Goal: Task Accomplishment & Management: Complete application form

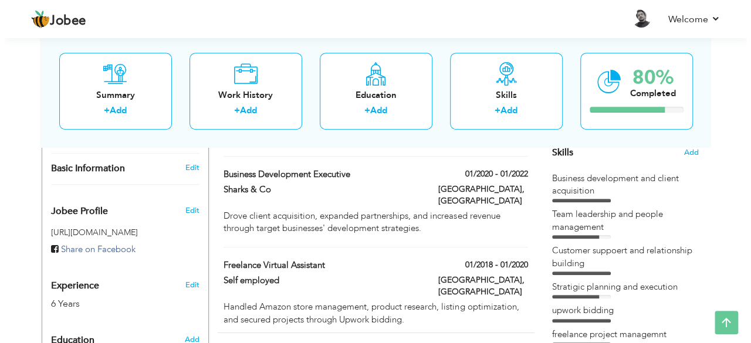
scroll to position [291, 0]
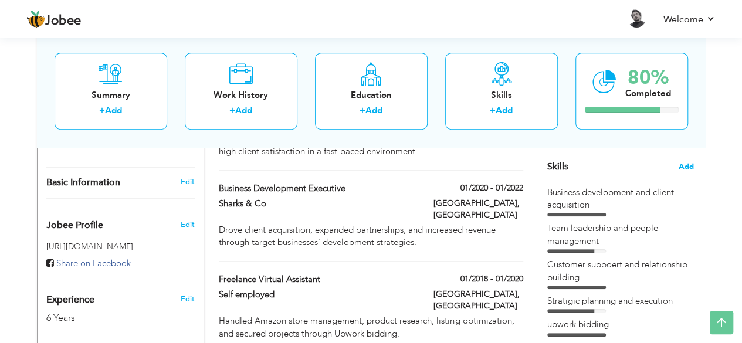
click at [689, 165] on span "Add" at bounding box center [686, 166] width 15 height 11
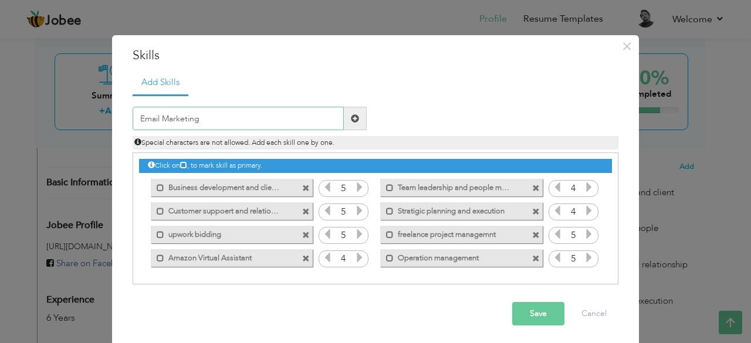
type input "Email Marketing"
click at [357, 116] on span at bounding box center [355, 118] width 23 height 23
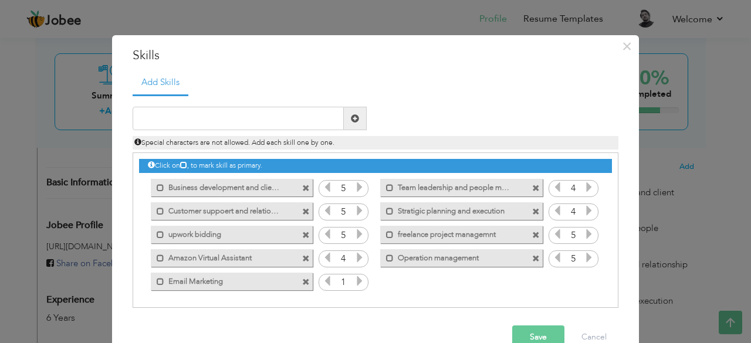
drag, startPoint x: 266, startPoint y: 281, endPoint x: 251, endPoint y: 182, distance: 99.8
click at [251, 182] on div "Click on , to mark skill as primary. Mark as primary skill. 5 Mark as primary s…" at bounding box center [375, 223] width 473 height 140
click at [357, 280] on icon at bounding box center [359, 281] width 11 height 11
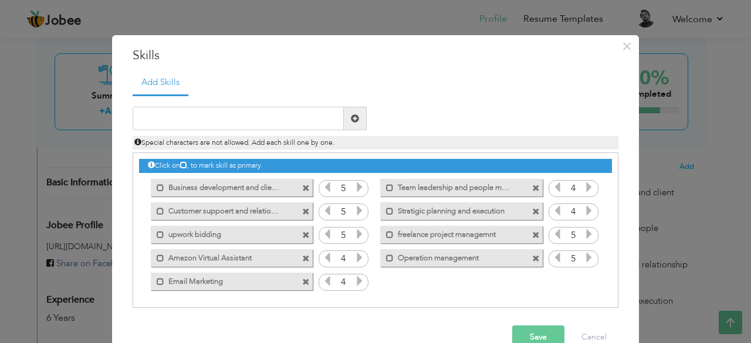
click at [357, 280] on icon at bounding box center [359, 281] width 11 height 11
click at [279, 111] on input "text" at bounding box center [238, 118] width 211 height 23
type input "Sales Navigation"
click at [359, 117] on span at bounding box center [355, 118] width 23 height 23
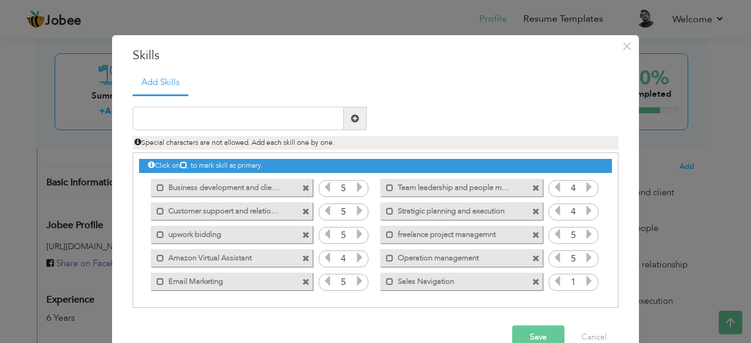
click at [584, 280] on icon at bounding box center [589, 281] width 11 height 11
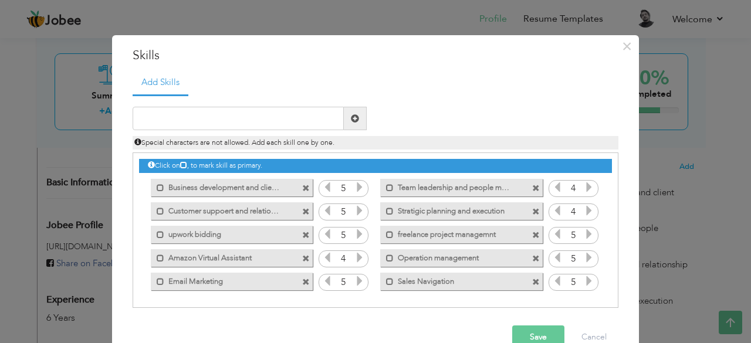
click at [584, 280] on icon at bounding box center [589, 281] width 11 height 11
click at [264, 113] on input "text" at bounding box center [238, 118] width 211 height 23
type input "Leads Generation"
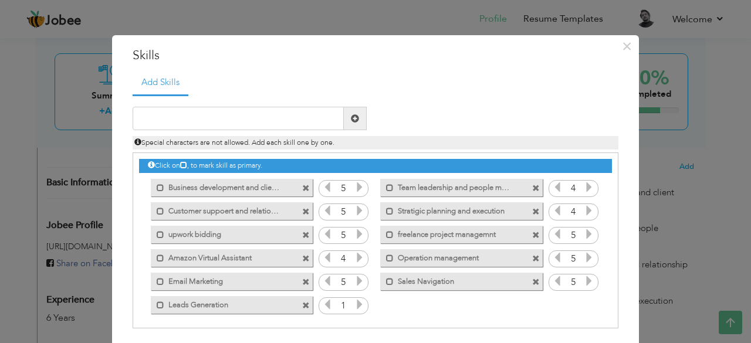
click at [354, 306] on icon at bounding box center [359, 304] width 11 height 11
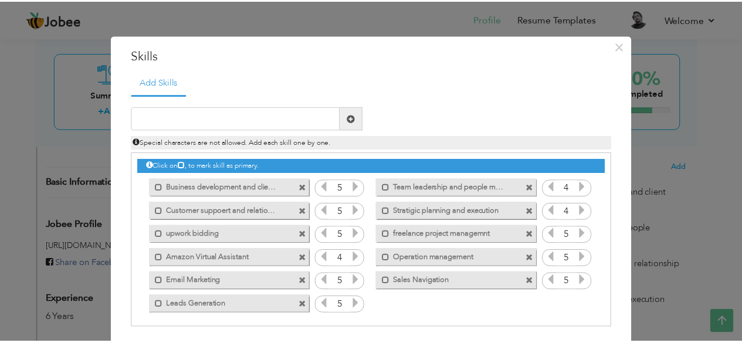
scroll to position [46, 0]
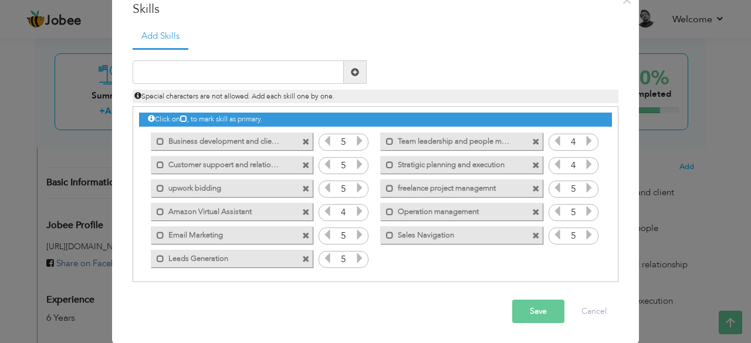
click at [533, 304] on button "Save" at bounding box center [538, 311] width 52 height 23
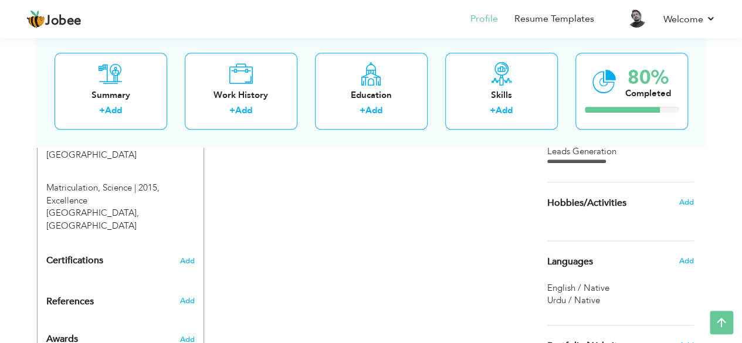
scroll to position [620, 0]
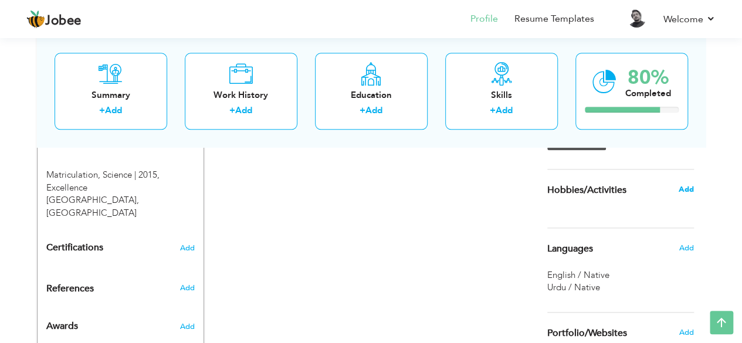
click at [682, 192] on span "Add" at bounding box center [685, 189] width 15 height 11
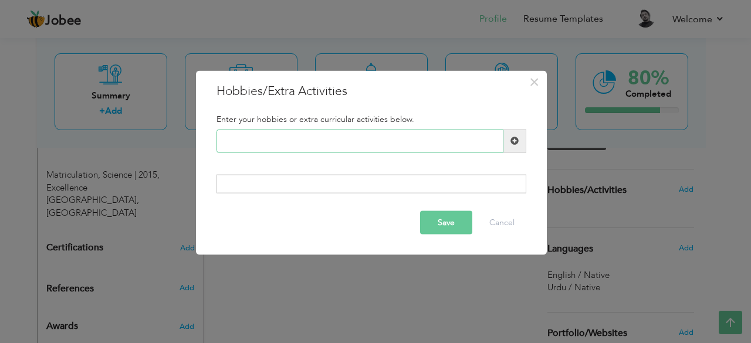
click at [378, 141] on input "text" at bounding box center [360, 140] width 287 height 23
type input "Photography"
click at [513, 137] on span at bounding box center [515, 141] width 8 height 8
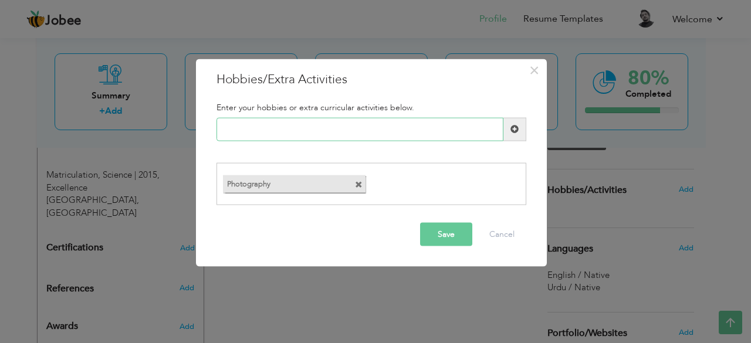
click at [394, 121] on input "text" at bounding box center [360, 128] width 287 height 23
click at [430, 225] on button "Save" at bounding box center [446, 234] width 52 height 23
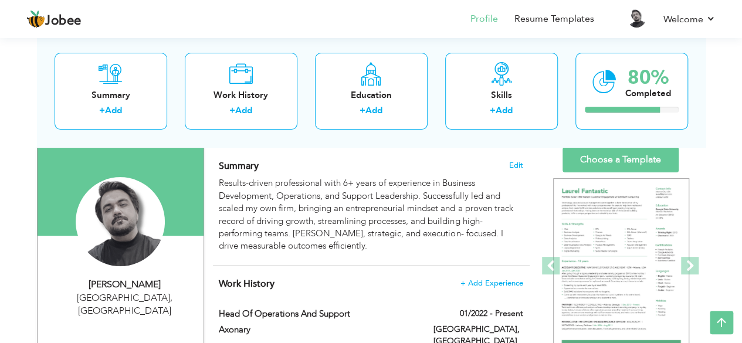
scroll to position [84, 0]
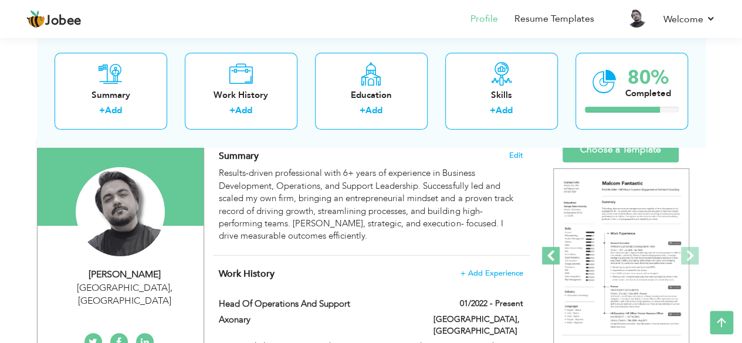
click at [555, 256] on span at bounding box center [551, 256] width 18 height 18
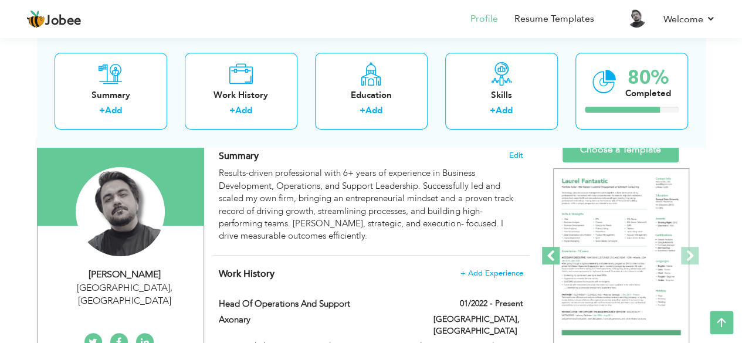
click at [555, 256] on span at bounding box center [551, 256] width 18 height 18
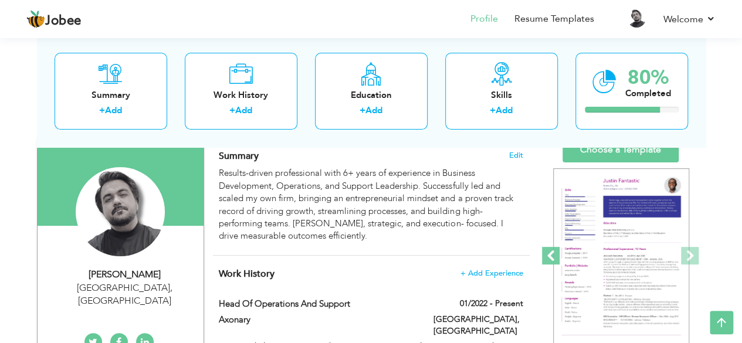
click at [555, 256] on span at bounding box center [551, 256] width 18 height 18
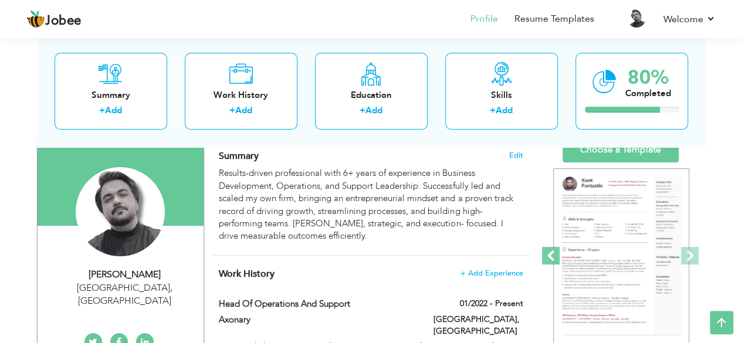
click at [555, 256] on span at bounding box center [551, 256] width 18 height 18
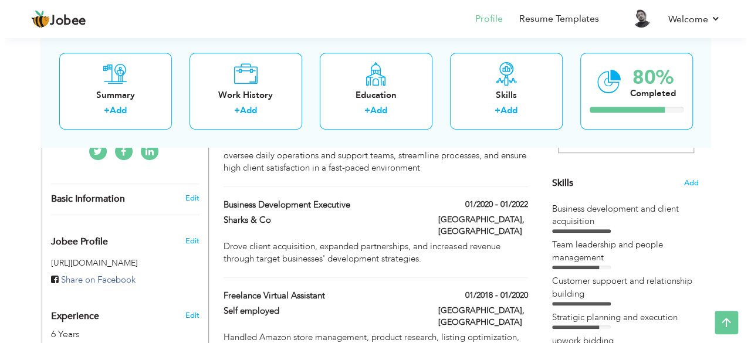
scroll to position [272, 0]
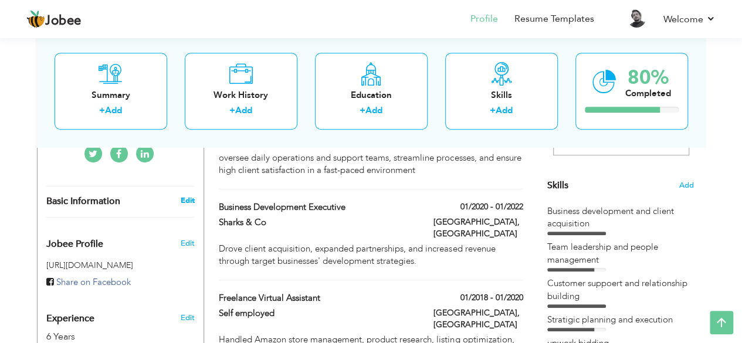
click at [184, 195] on link "Edit" at bounding box center [187, 200] width 14 height 11
type input "Nabeel"
type input "Ahmed"
type input "03162356560"
select select "number:166"
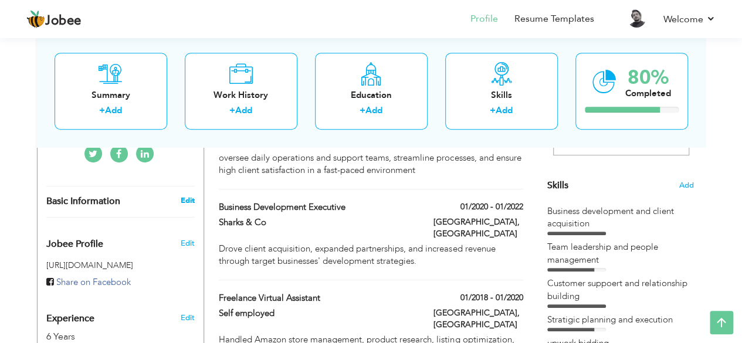
type input "[GEOGRAPHIC_DATA]"
select select "number:8"
type input "https://www.linkedin.com/in/nabeel-ahmed-130129154/"
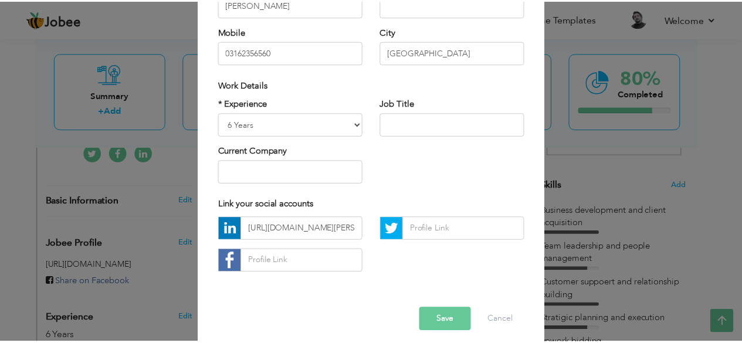
scroll to position [182, 0]
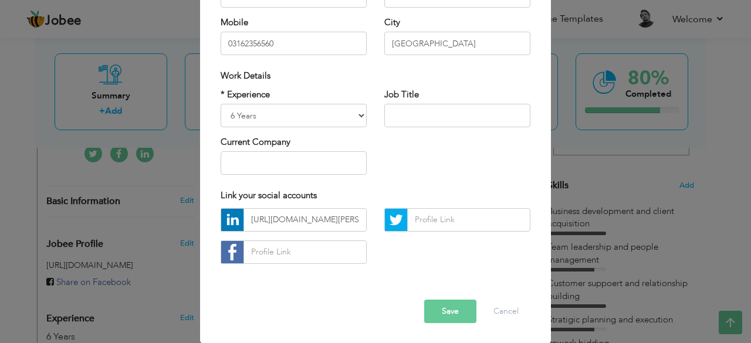
click at [457, 310] on button "Save" at bounding box center [450, 311] width 52 height 23
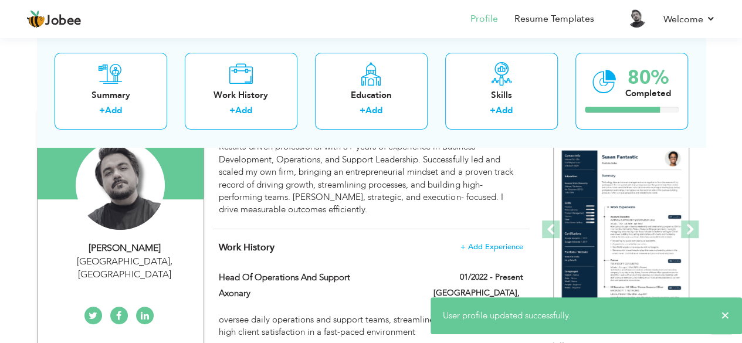
scroll to position [0, 0]
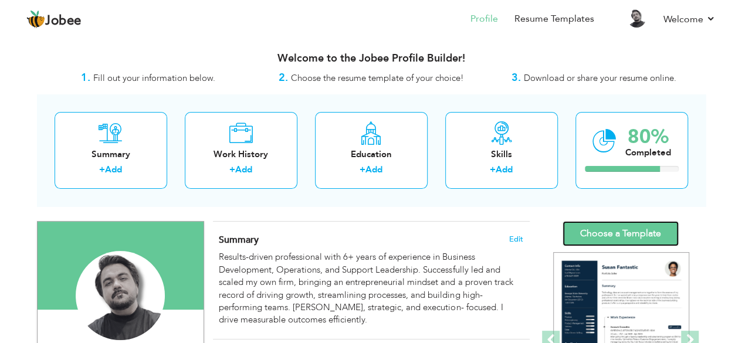
click at [633, 221] on link "Choose a Template" at bounding box center [621, 233] width 116 height 25
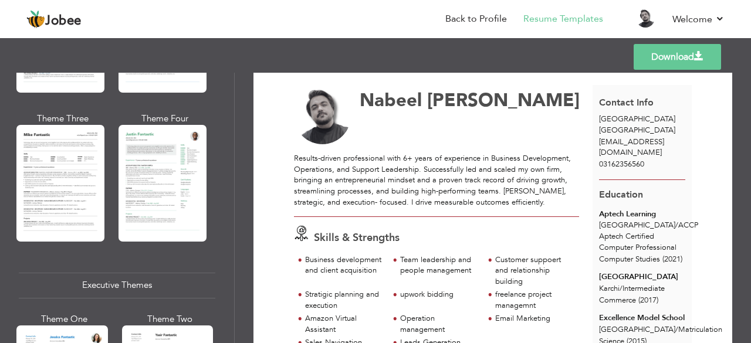
scroll to position [695, 0]
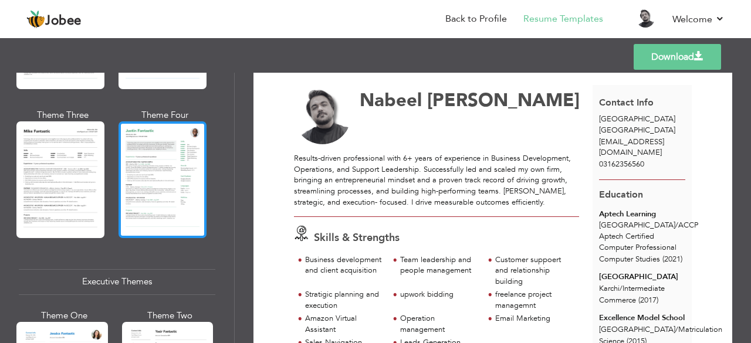
click at [155, 163] on div at bounding box center [163, 179] width 88 height 116
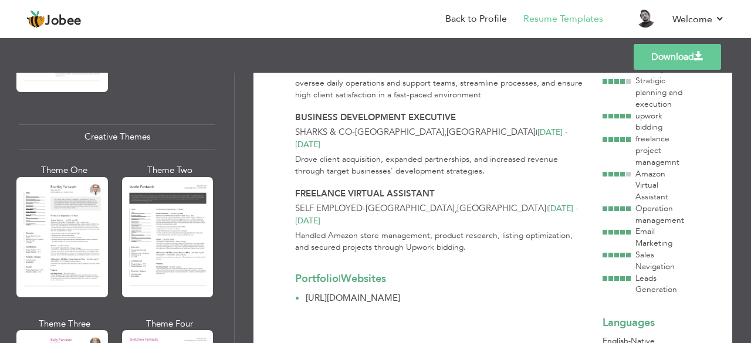
scroll to position [1354, 0]
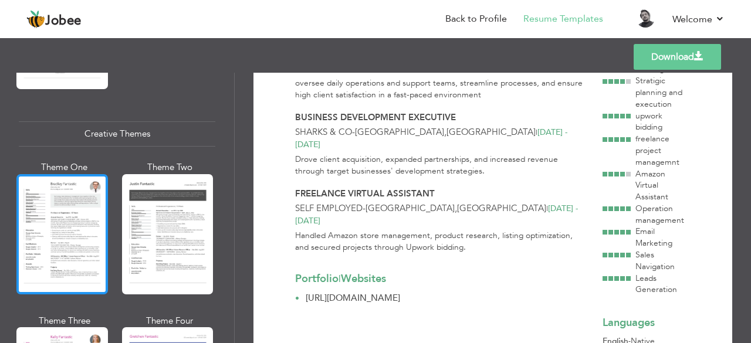
click at [32, 223] on div at bounding box center [62, 234] width 92 height 120
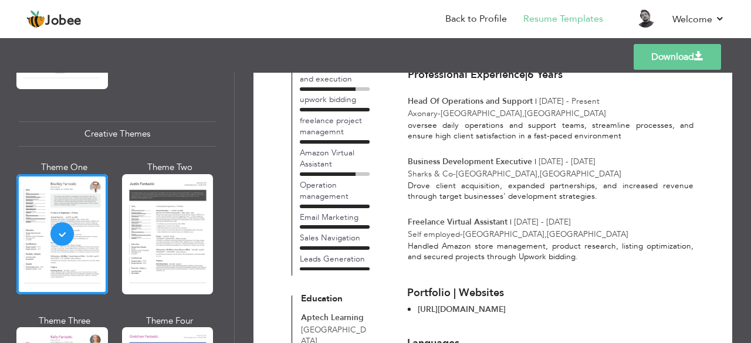
scroll to position [0, 0]
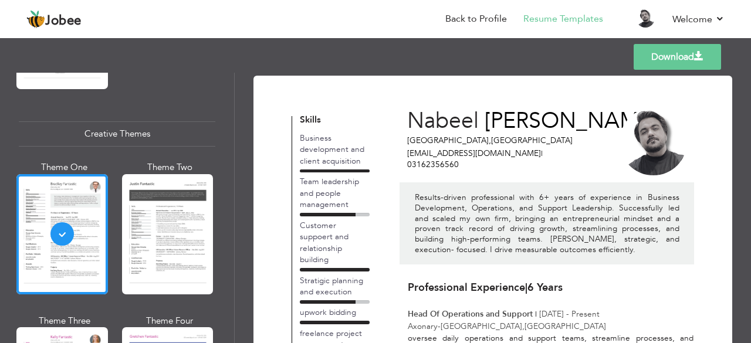
click at [665, 52] on link "Download" at bounding box center [677, 57] width 87 height 26
click at [494, 28] on li "Back to Profile" at bounding box center [468, 20] width 78 height 32
click at [471, 12] on li "Back to Profile" at bounding box center [468, 20] width 78 height 32
click at [467, 18] on link "Back to Profile" at bounding box center [476, 18] width 62 height 13
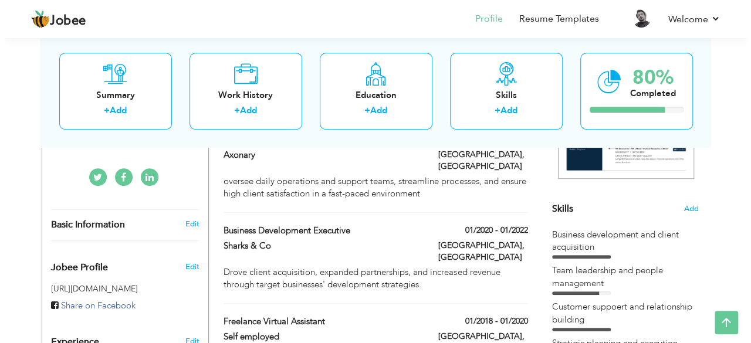
scroll to position [250, 0]
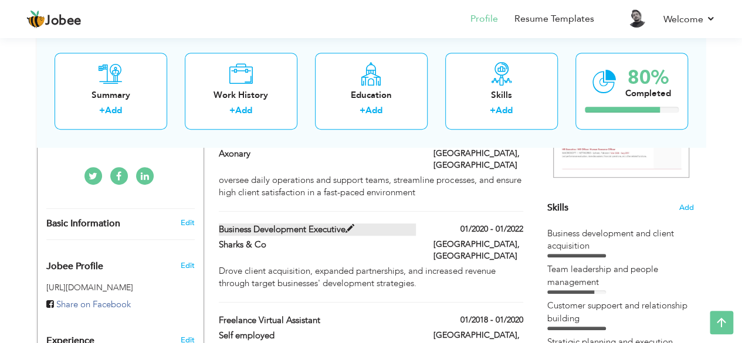
click at [350, 225] on span at bounding box center [350, 229] width 9 height 9
type input "Business Development Executive"
type input "Sharks & Co"
type input "01/2020"
type input "01/2022"
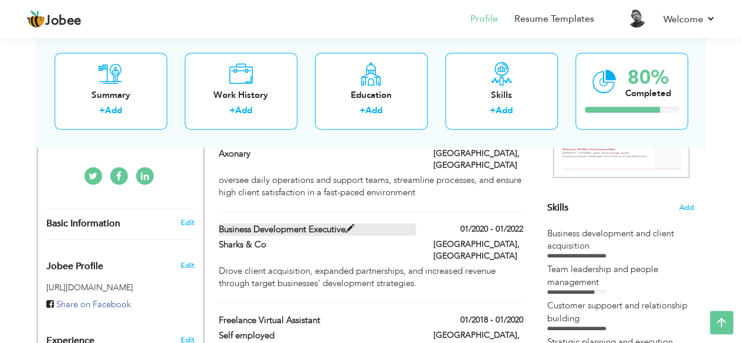
type input "[GEOGRAPHIC_DATA]"
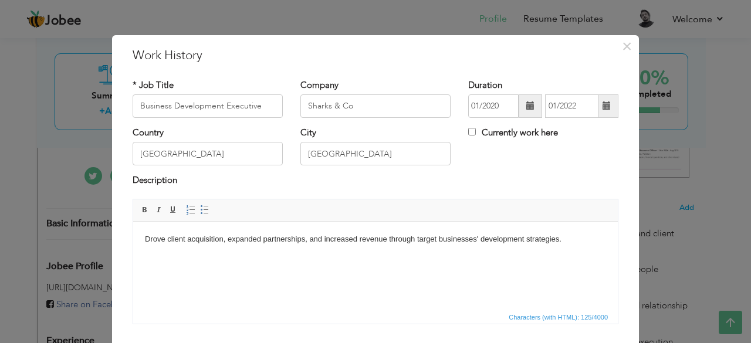
click at [669, 132] on div "× Work History * Job Title Business Development Executive Company Sharks & Co D…" at bounding box center [375, 171] width 751 height 343
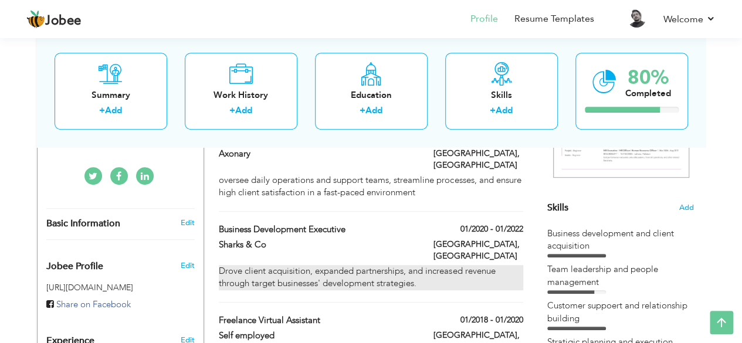
click at [410, 265] on div "Drove client acquisition, expanded partnerships, and increased revenue through …" at bounding box center [371, 277] width 304 height 25
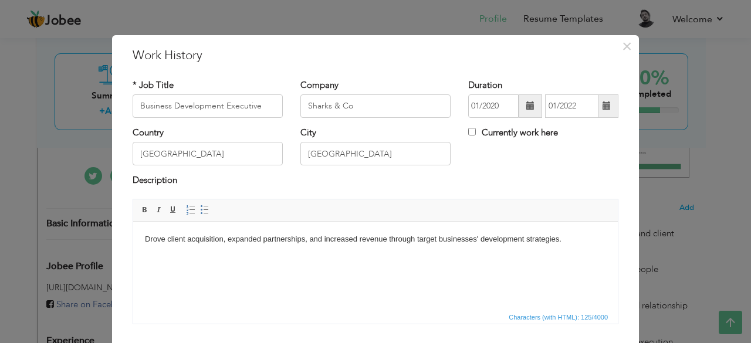
click at [319, 256] on html "Drove client acquisition, expanded partnerships, and increased revenue through …" at bounding box center [375, 239] width 485 height 36
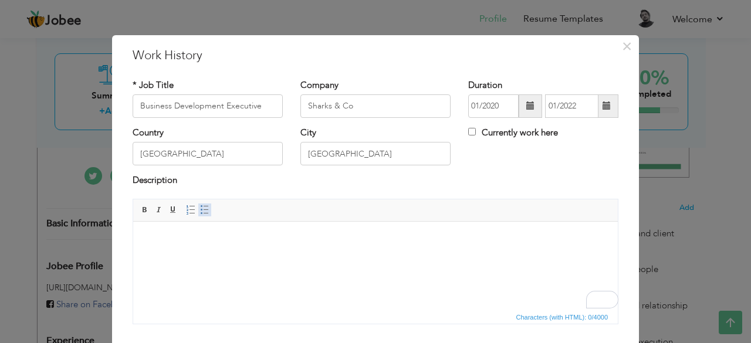
click at [200, 209] on span at bounding box center [204, 209] width 9 height 9
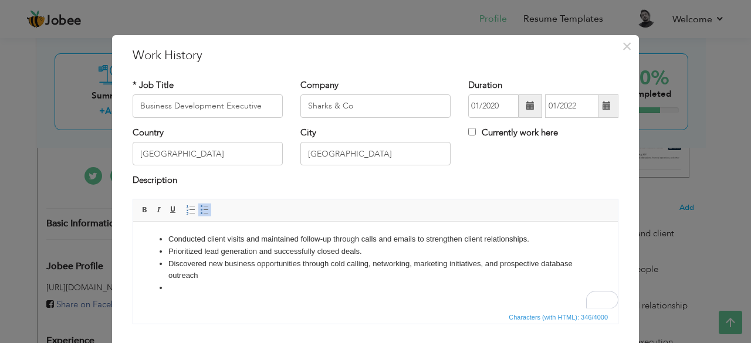
click at [213, 274] on li "Discovered new business opportunities through cold calling, networking, marketi…" at bounding box center [375, 270] width 414 height 25
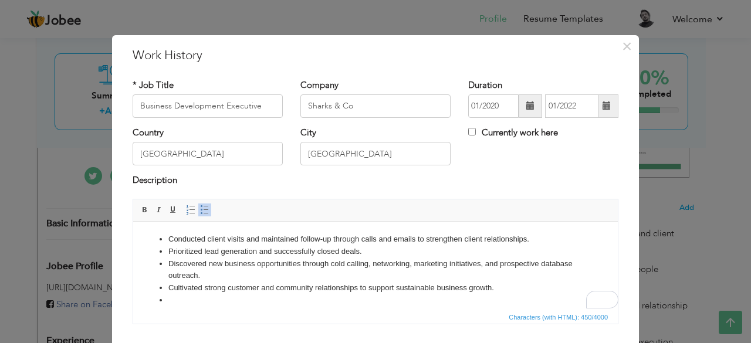
click at [446, 263] on li "Discovered new business opportunities through cold calling, networking, marketi…" at bounding box center [375, 270] width 414 height 25
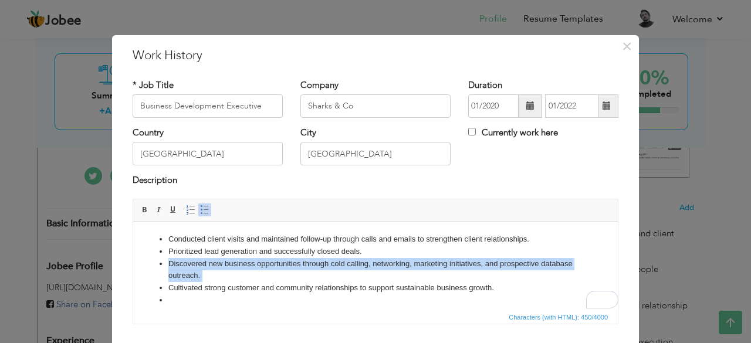
click at [446, 263] on li "Discovered new business opportunities through cold calling, networking, marketi…" at bounding box center [375, 270] width 414 height 25
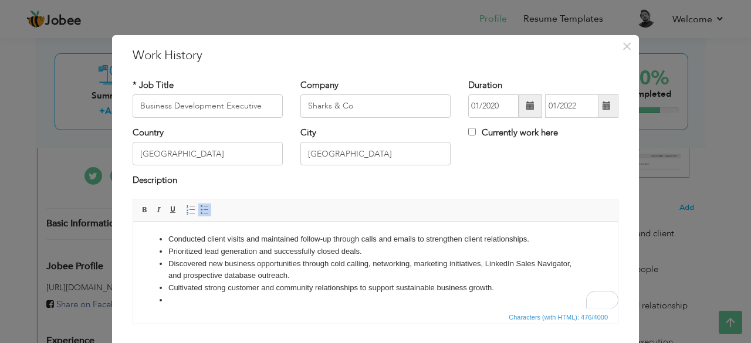
click at [347, 300] on li "To enrich screen reader interactions, please activate Accessibility in Grammarl…" at bounding box center [375, 300] width 414 height 12
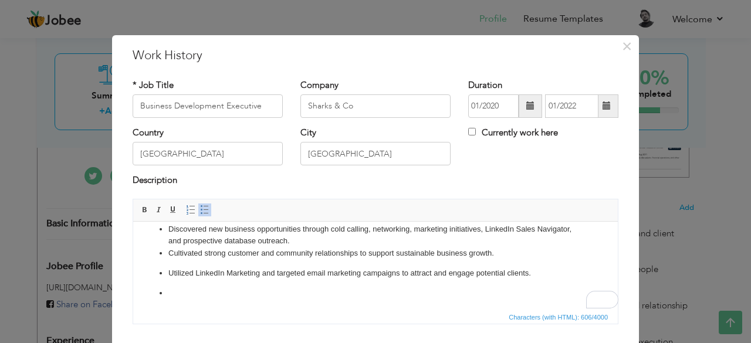
scroll to position [35, 0]
click at [592, 261] on ul "Conducted client visits and maintained follow-up through calls and emails to st…" at bounding box center [375, 248] width 461 height 101
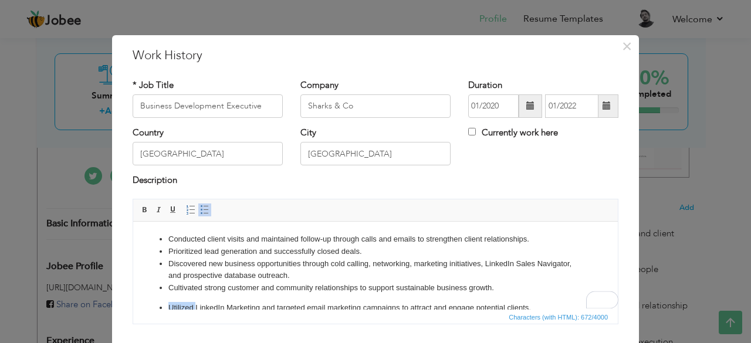
scroll to position [0, 0]
click at [286, 292] on li "Cultivated strong customer and community relationships to support sustainable b…" at bounding box center [375, 288] width 414 height 12
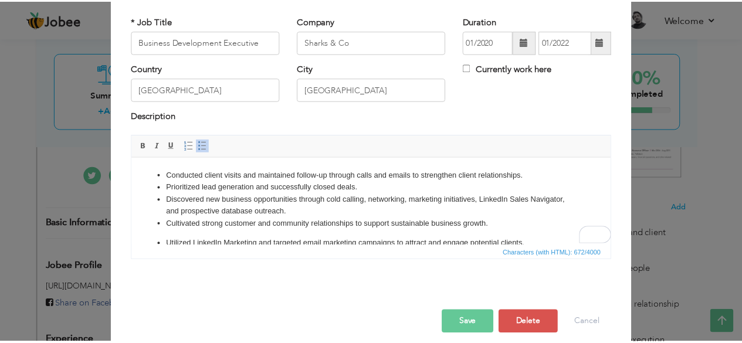
scroll to position [75, 0]
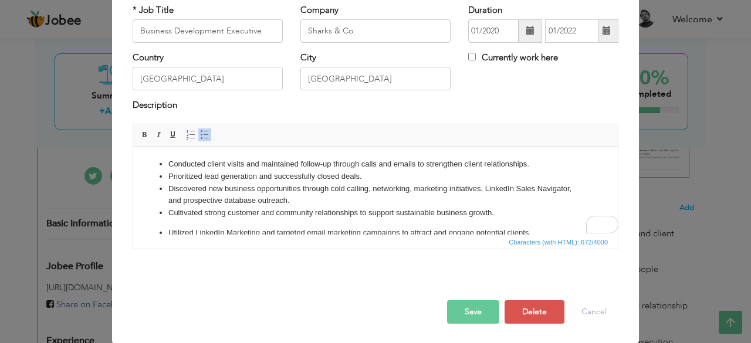
click at [485, 305] on button "Save" at bounding box center [473, 311] width 52 height 23
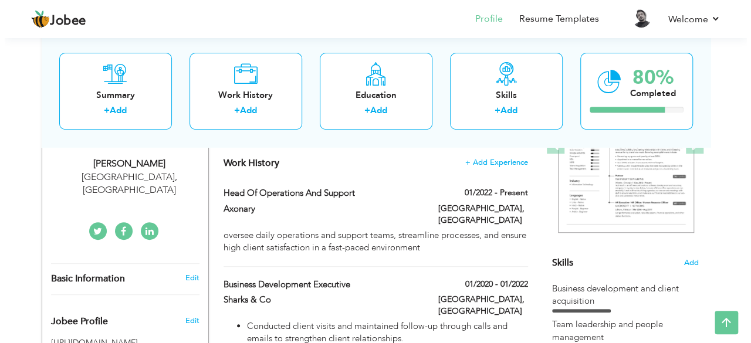
scroll to position [192, 0]
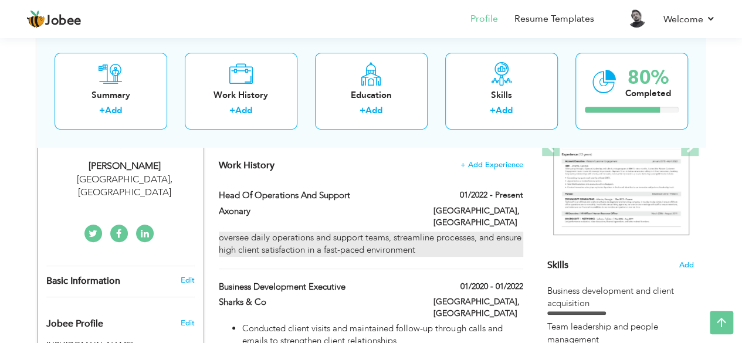
click at [481, 232] on div "oversee daily operations and support teams, streamline processes, and ensure hi…" at bounding box center [371, 244] width 304 height 25
type input "Head Of Operations and Support"
type input "Axonary"
type input "01/2022"
checkbox input "true"
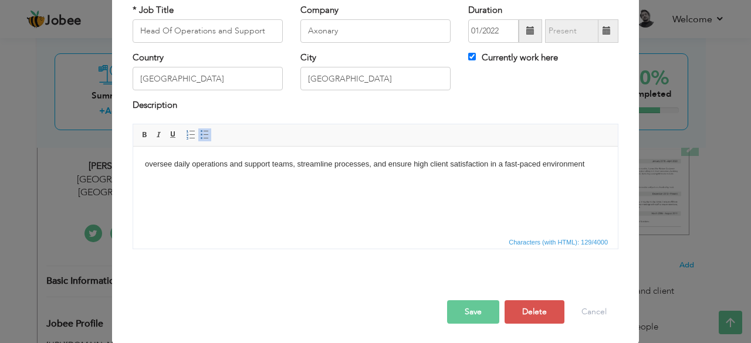
scroll to position [0, 0]
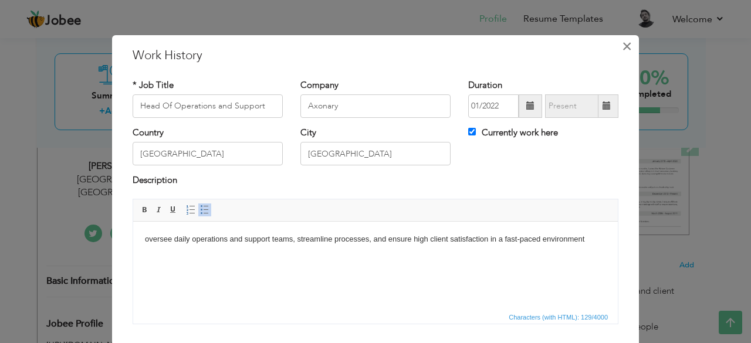
click at [623, 45] on span "×" at bounding box center [627, 46] width 10 height 21
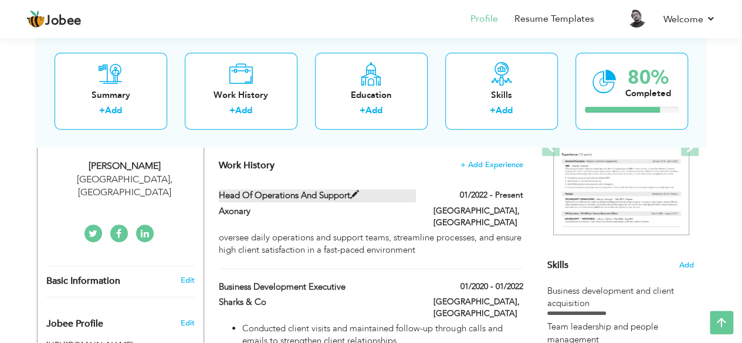
click at [303, 197] on label "Head Of Operations and Support" at bounding box center [317, 196] width 197 height 12
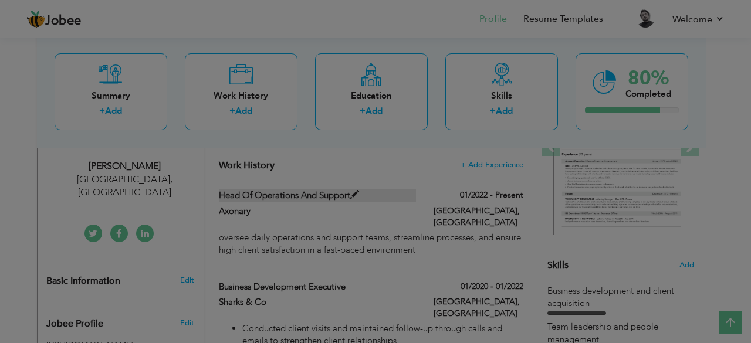
click at [303, 197] on div at bounding box center [375, 171] width 751 height 343
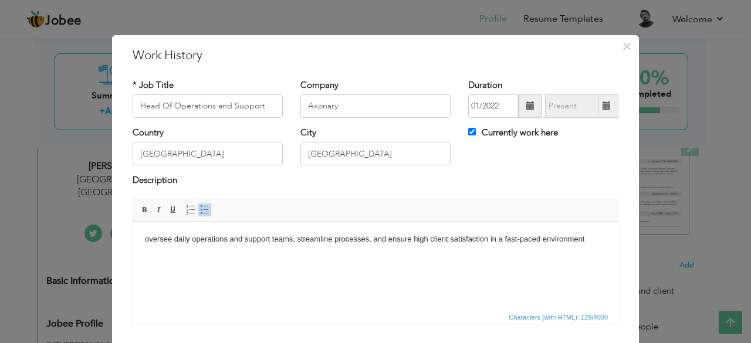
click at [303, 197] on div "Description" at bounding box center [375, 186] width 503 height 24
click at [236, 105] on input "Head Of Operations and Support" at bounding box center [208, 105] width 150 height 23
click at [195, 244] on body "oversee daily operations and support teams, streamline processes, and ensure hi…" at bounding box center [375, 239] width 461 height 12
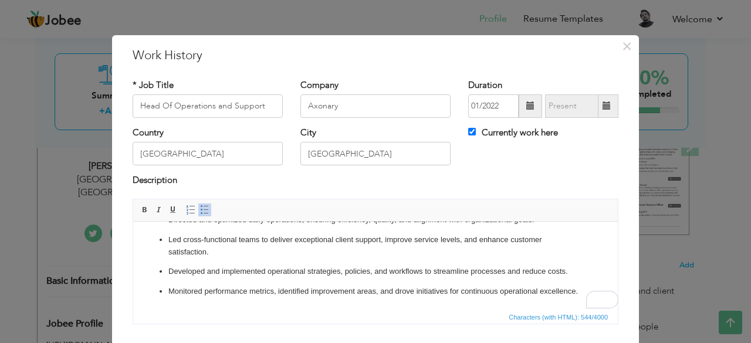
scroll to position [75, 0]
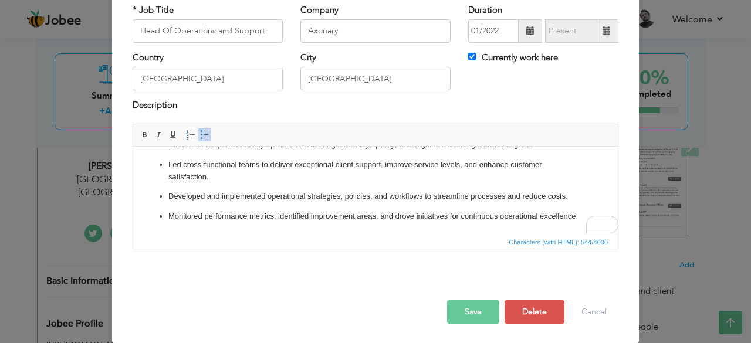
click at [448, 309] on button "Save" at bounding box center [473, 311] width 52 height 23
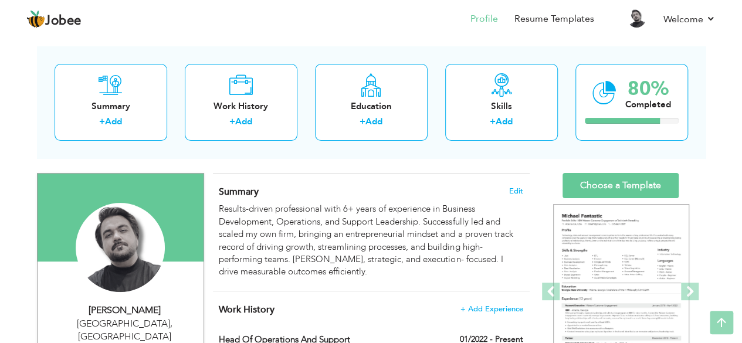
scroll to position [0, 0]
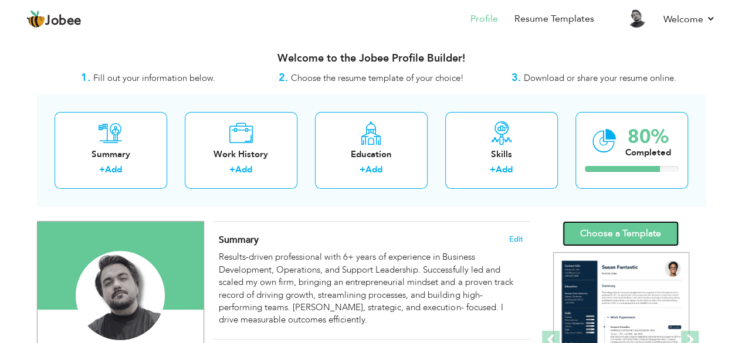
click at [589, 224] on link "Choose a Template" at bounding box center [621, 233] width 116 height 25
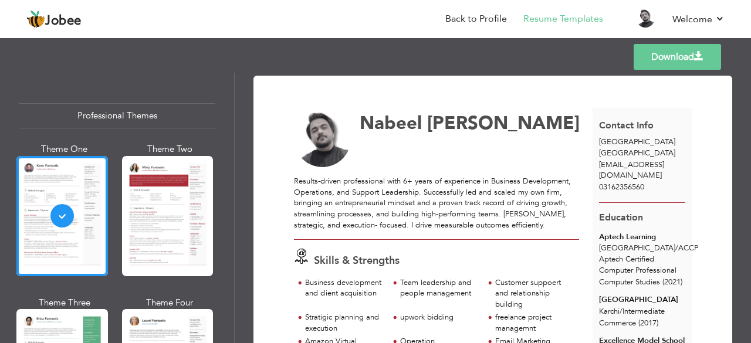
click at [230, 242] on div "Professional Themes Theme One Theme Two Theme Three Theme Six" at bounding box center [117, 208] width 234 height 271
click at [234, 245] on div "Professional Themes Theme One Theme Two Theme Three Theme Four Theme Five" at bounding box center [117, 208] width 235 height 271
drag, startPoint x: 230, startPoint y: 84, endPoint x: 230, endPoint y: 112, distance: 28.2
click at [230, 112] on div "Professional Themes Theme One Theme Two Theme Three Theme Six" at bounding box center [117, 208] width 234 height 271
drag, startPoint x: 234, startPoint y: 98, endPoint x: 234, endPoint y: 116, distance: 17.6
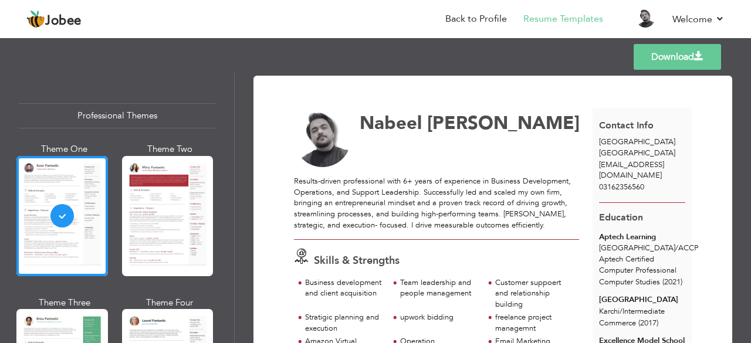
click at [234, 116] on div "Professional Themes Theme One Theme Two Theme Three Theme Four Theme Five" at bounding box center [117, 208] width 235 height 271
drag, startPoint x: 234, startPoint y: 116, endPoint x: 229, endPoint y: 94, distance: 21.8
click at [229, 94] on div "Professional Themes Theme One Theme Two Theme Three Theme Six" at bounding box center [117, 208] width 234 height 271
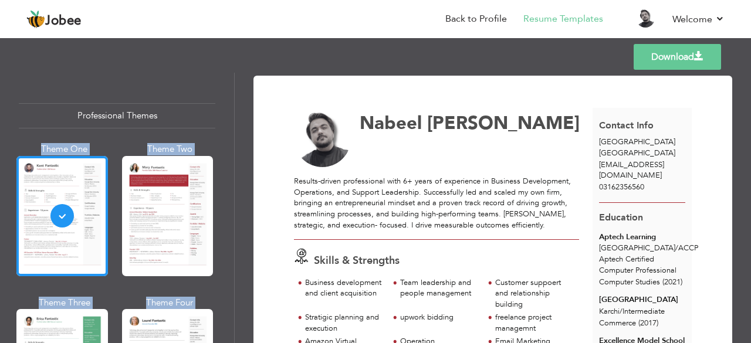
drag, startPoint x: 229, startPoint y: 94, endPoint x: 238, endPoint y: 121, distance: 28.0
click at [238, 121] on div "Professional Themes Theme One Theme Two Theme Three Theme Four" at bounding box center [375, 208] width 751 height 271
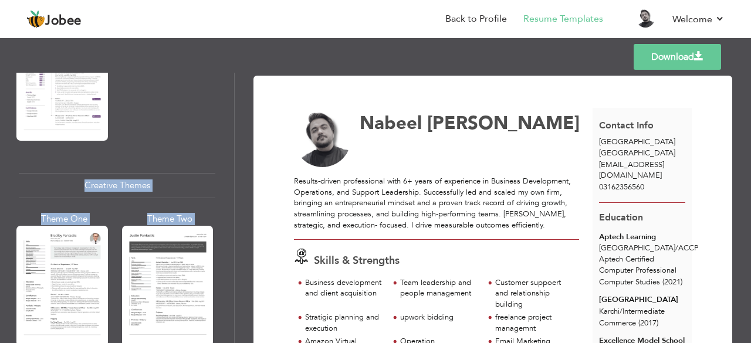
scroll to position [1306, 0]
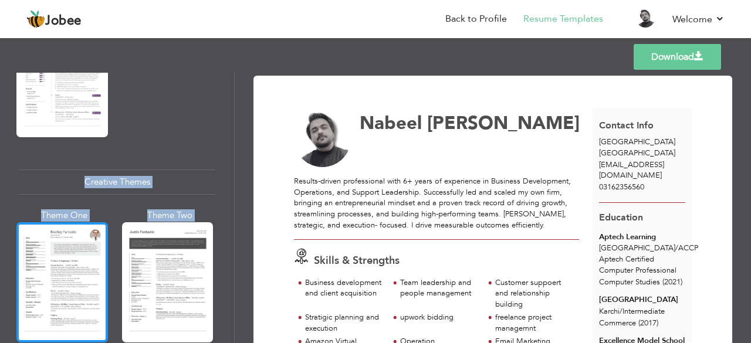
click at [44, 252] on div at bounding box center [62, 282] width 92 height 120
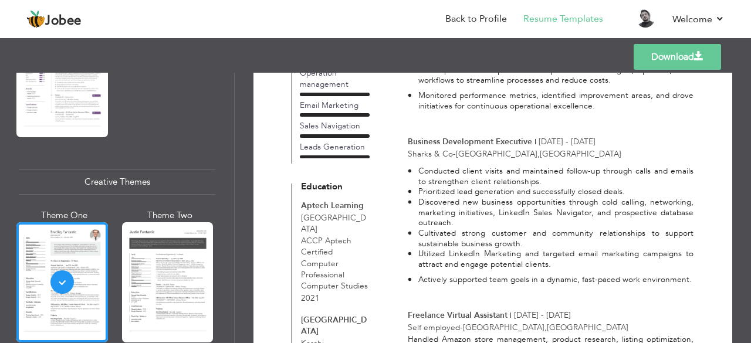
scroll to position [326, 0]
click at [688, 59] on link "Download" at bounding box center [677, 57] width 87 height 26
